Goal: Browse casually: Explore the website without a specific task or goal

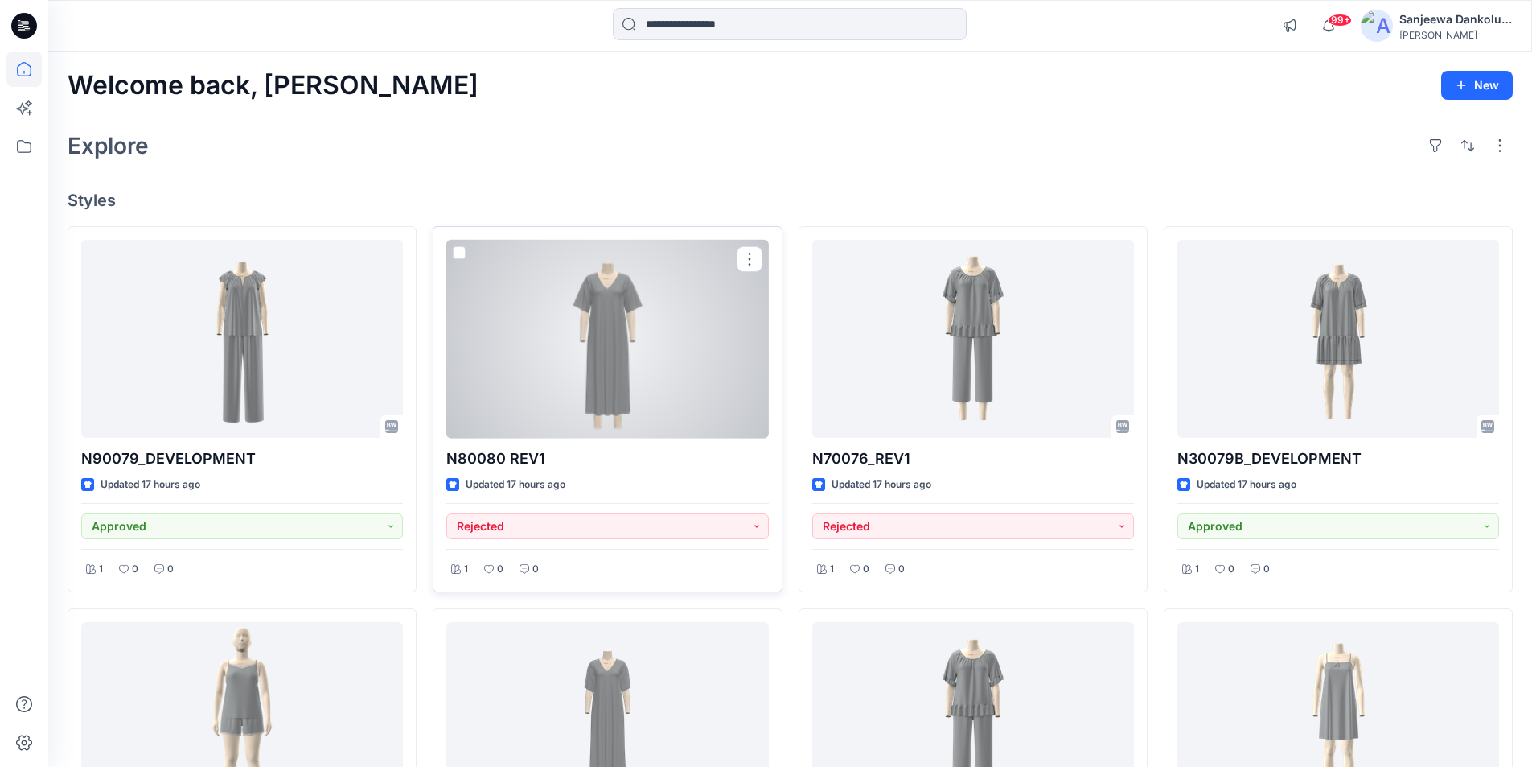
click at [631, 356] on div at bounding box center [607, 339] width 322 height 199
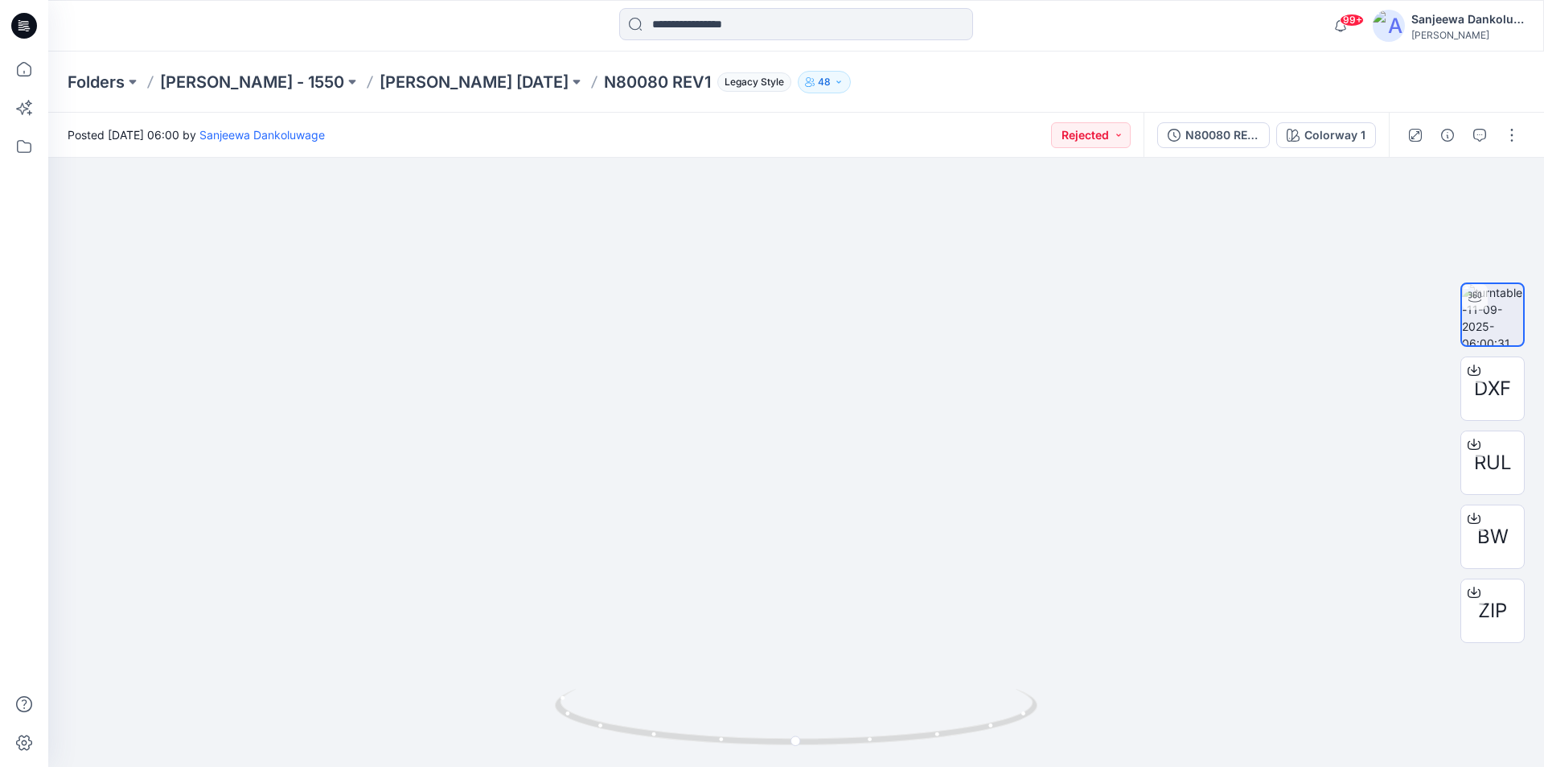
click at [23, 23] on icon at bounding box center [24, 26] width 26 height 26
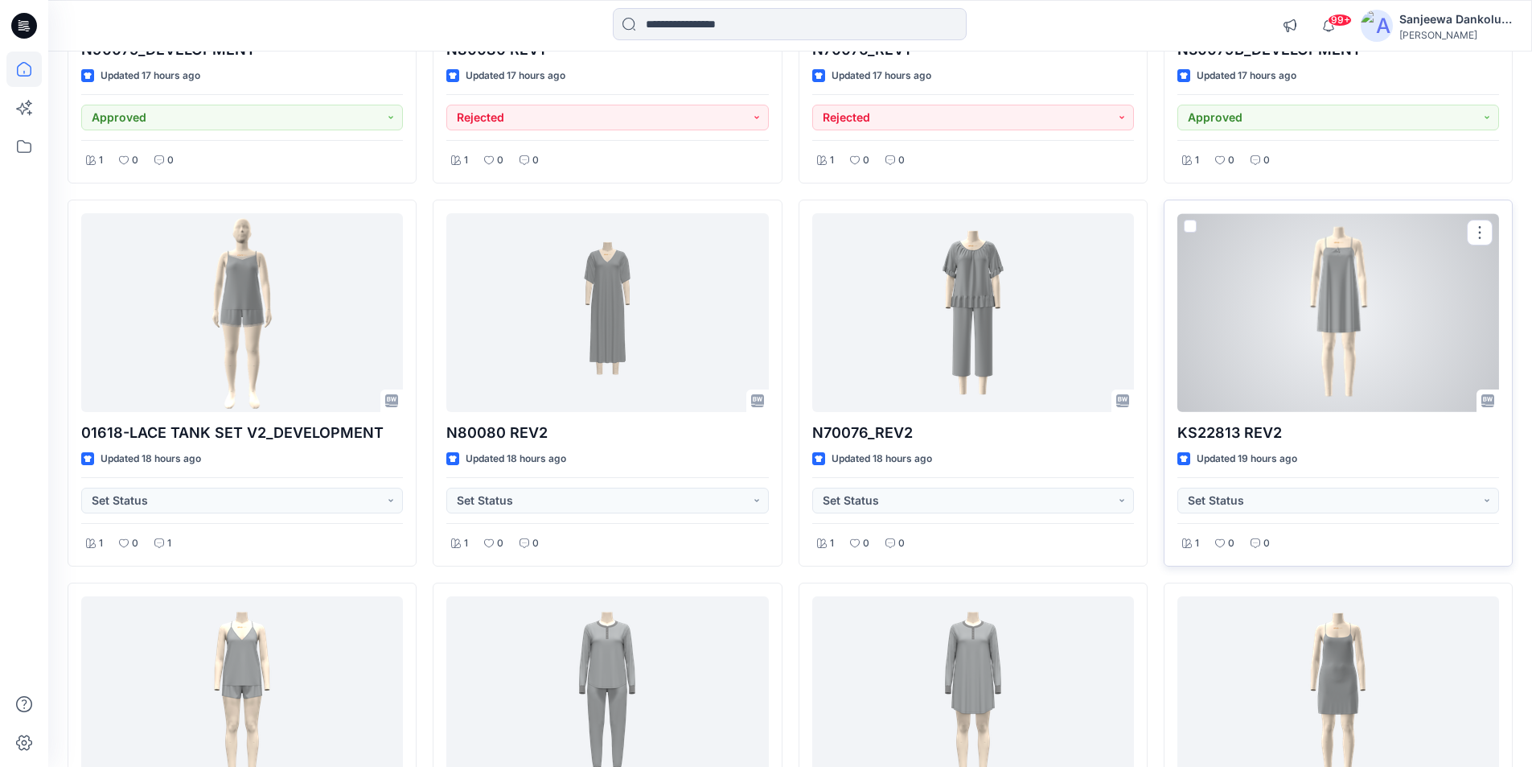
scroll to position [402, 0]
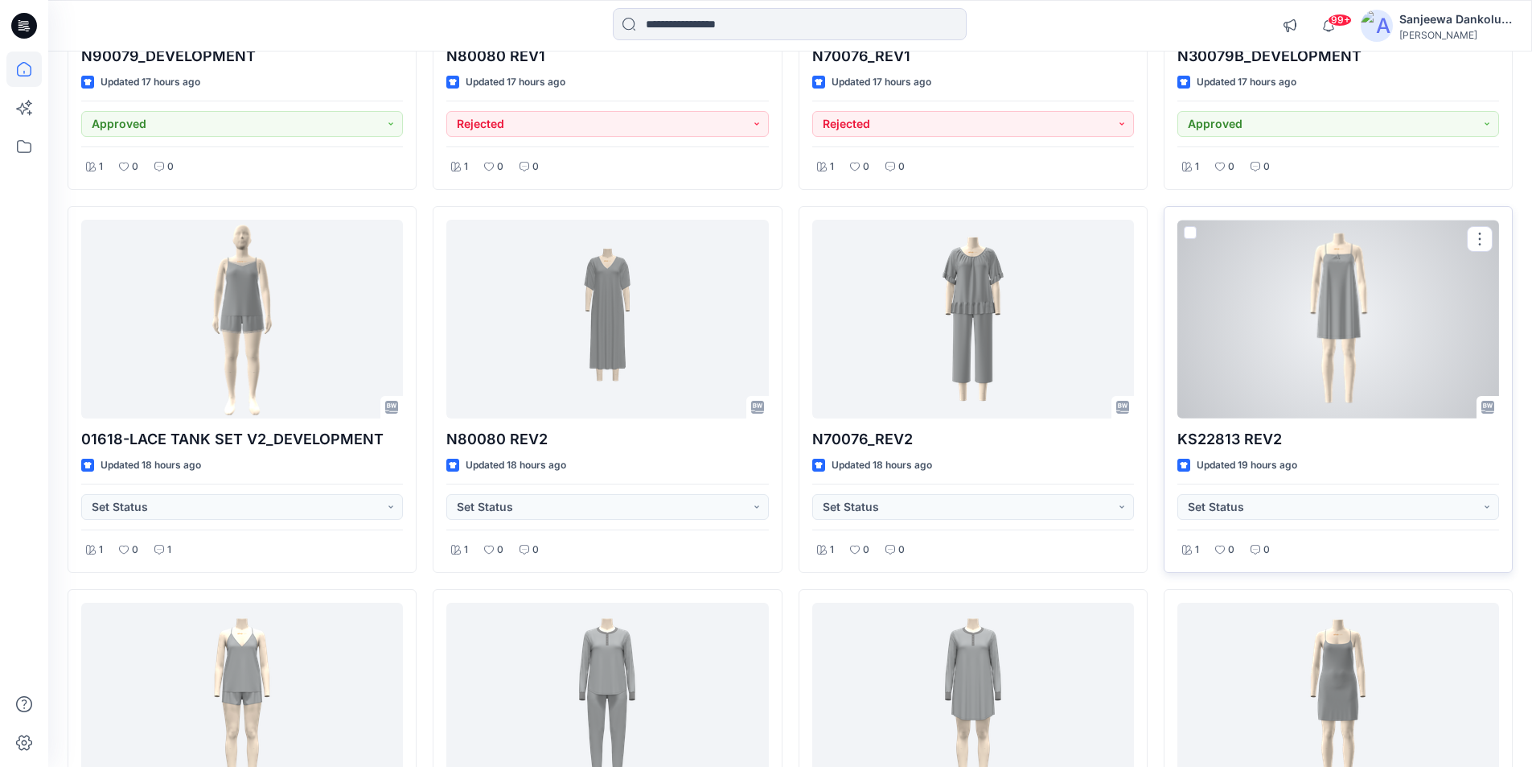
click at [1271, 343] on div at bounding box center [1339, 319] width 322 height 199
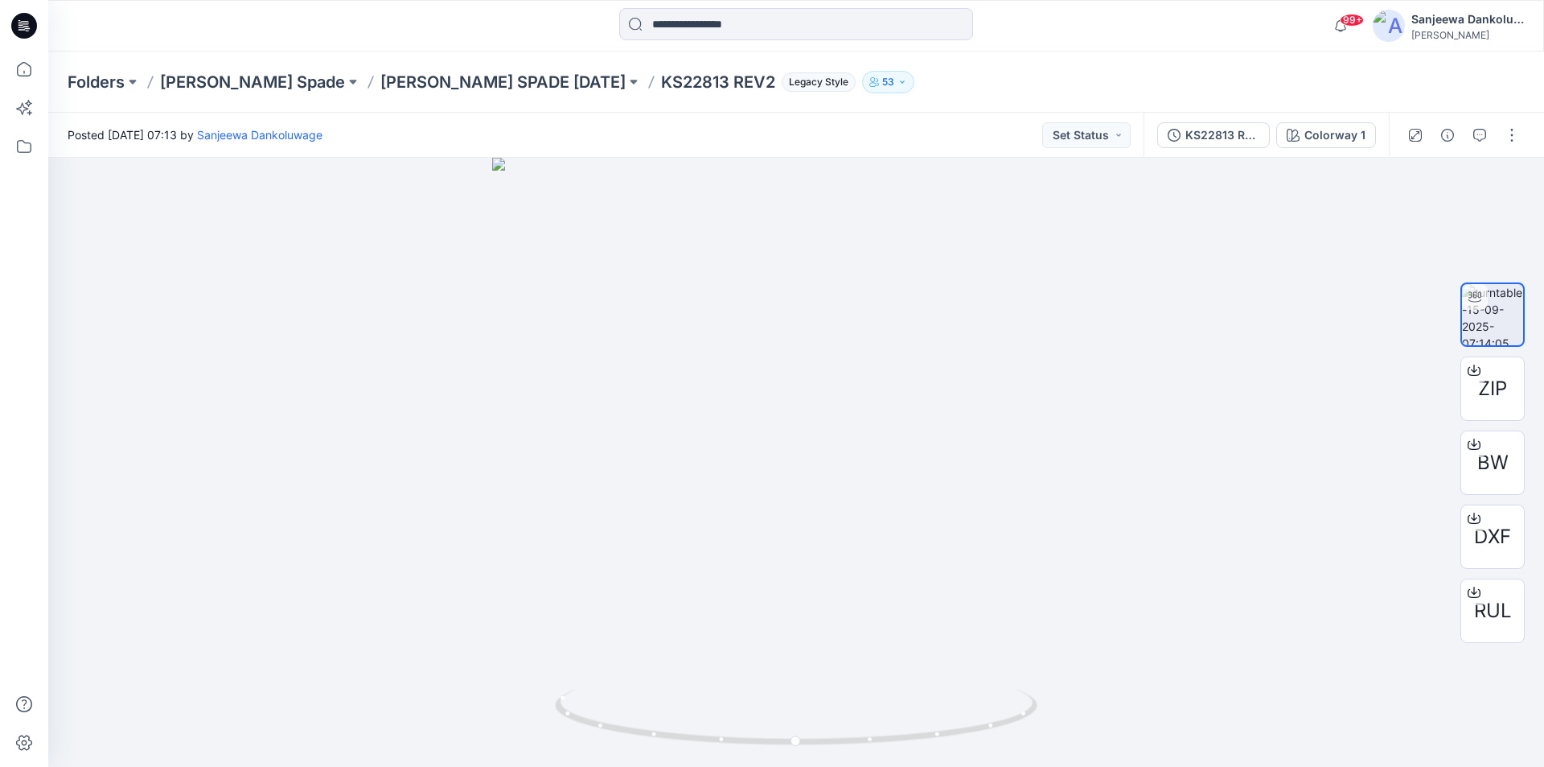
click at [21, 20] on icon at bounding box center [24, 26] width 26 height 26
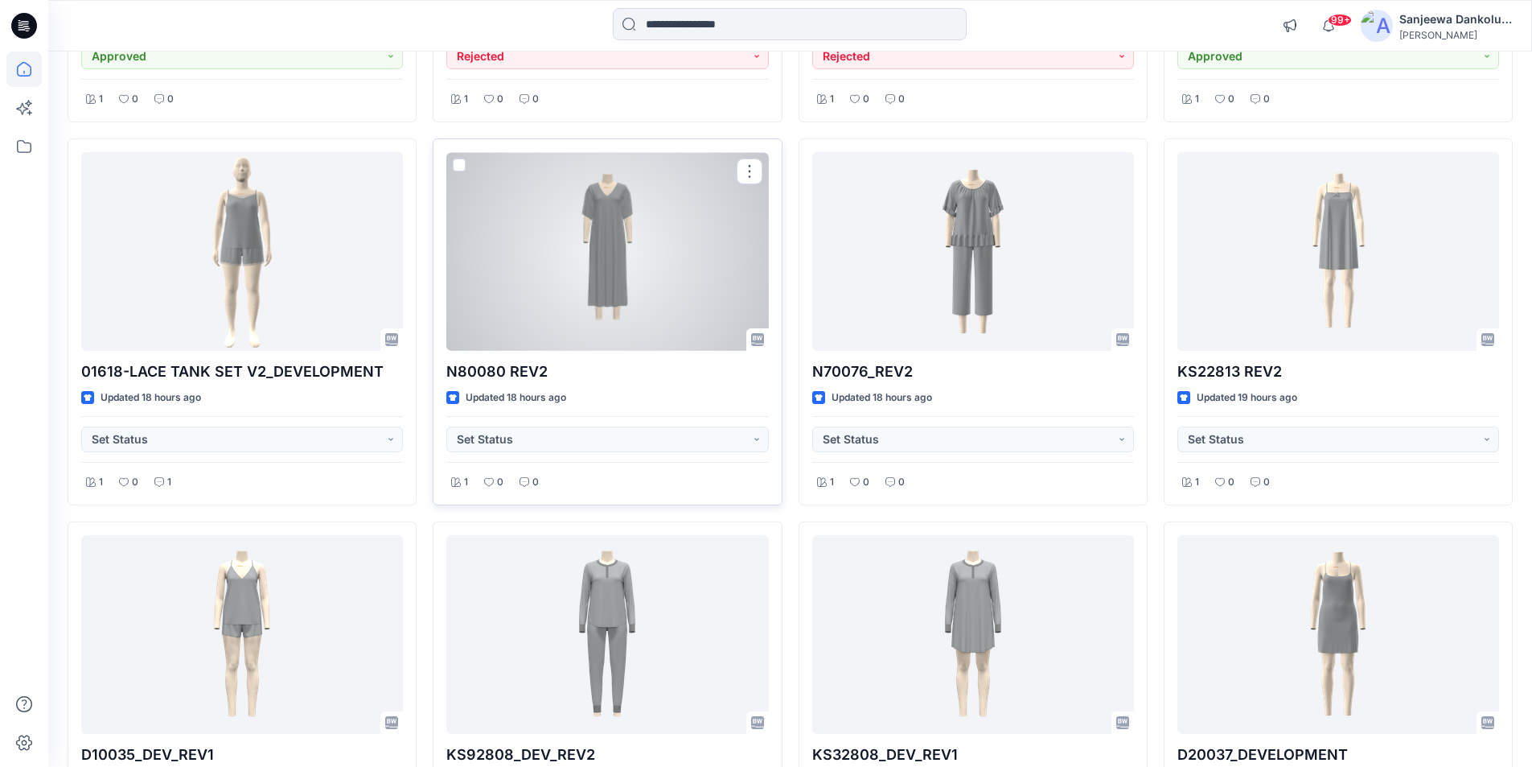
scroll to position [563, 0]
